Goal: Navigation & Orientation: Find specific page/section

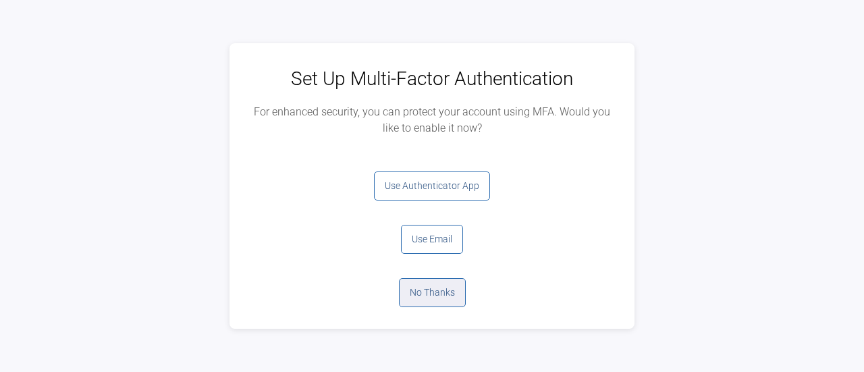
click at [429, 293] on button "No Thanks" at bounding box center [432, 292] width 67 height 29
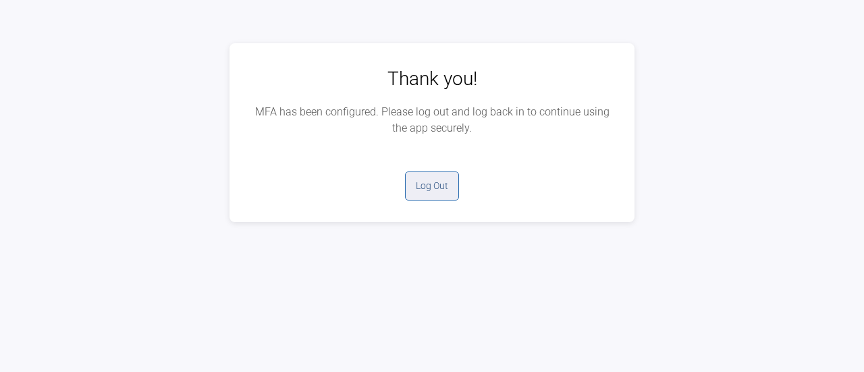
click at [425, 189] on button "Log Out" at bounding box center [432, 185] width 54 height 29
